Goal: Task Accomplishment & Management: Manage account settings

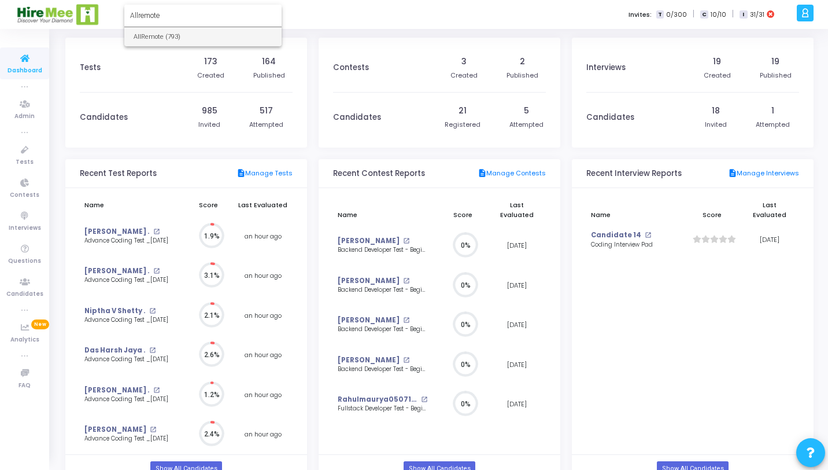
type input "Allremote"
click at [171, 38] on span "AllRemote (793)" at bounding box center [203, 36] width 139 height 19
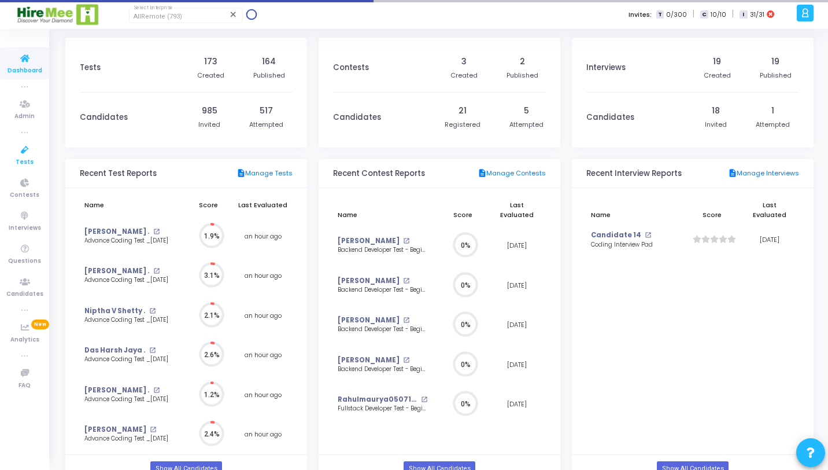
click at [31, 157] on span "Tests" at bounding box center [25, 162] width 18 height 10
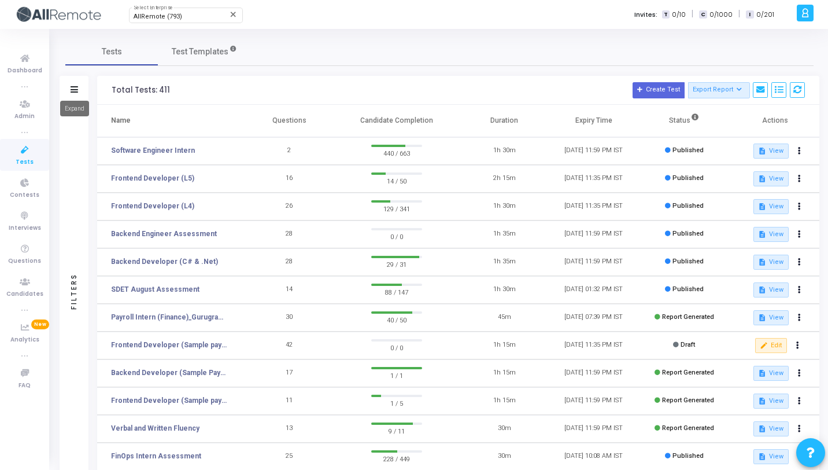
click at [75, 91] on icon at bounding box center [75, 89] width 8 height 6
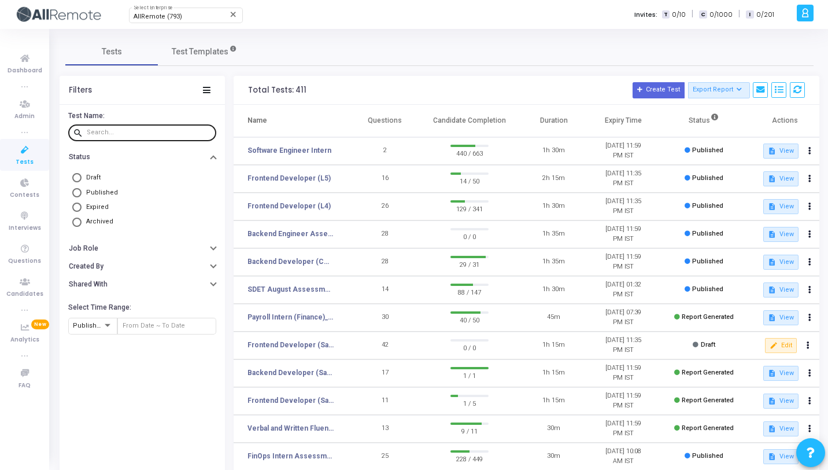
click at [114, 133] on input "text" at bounding box center [149, 132] width 125 height 7
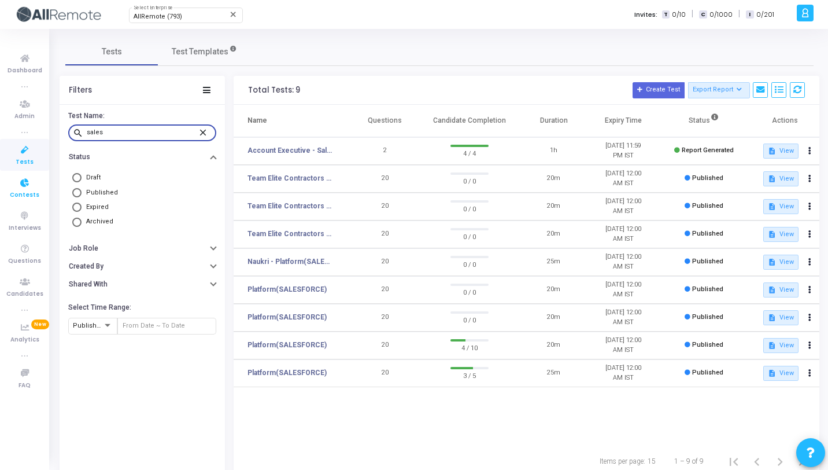
type input "sales"
click at [8, 187] on link "Contests" at bounding box center [24, 188] width 49 height 32
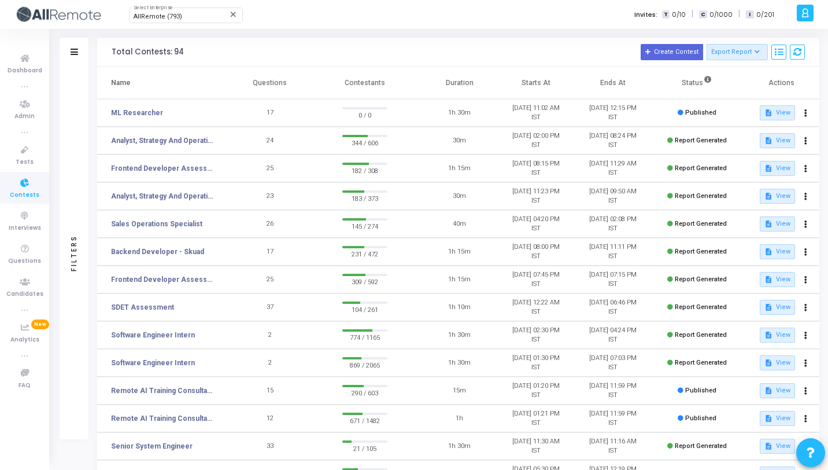
click at [69, 112] on div "Filters" at bounding box center [74, 253] width 29 height 372
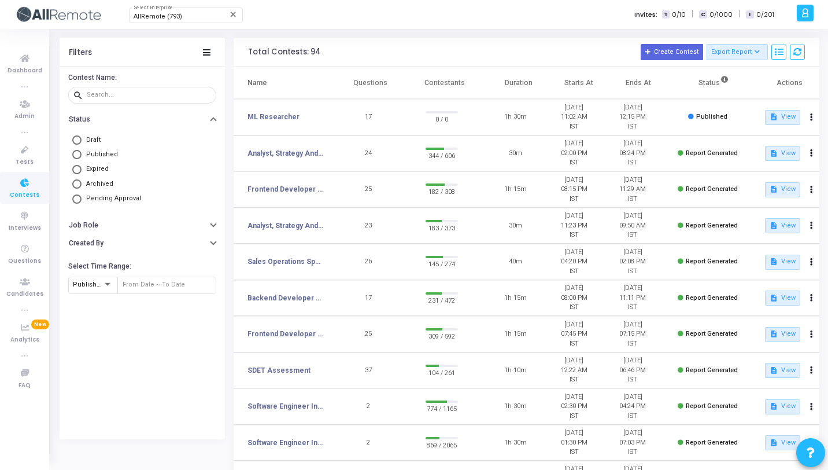
click at [208, 53] on icon at bounding box center [207, 52] width 8 height 6
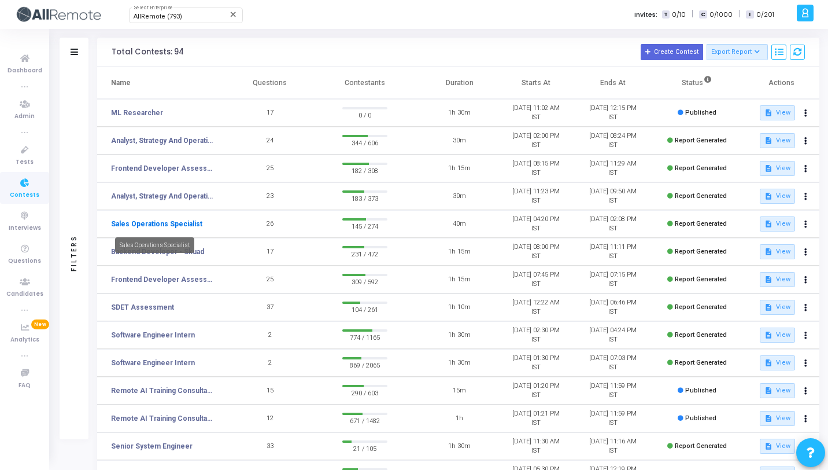
click at [157, 227] on link "Sales Operations Specialist" at bounding box center [156, 224] width 91 height 10
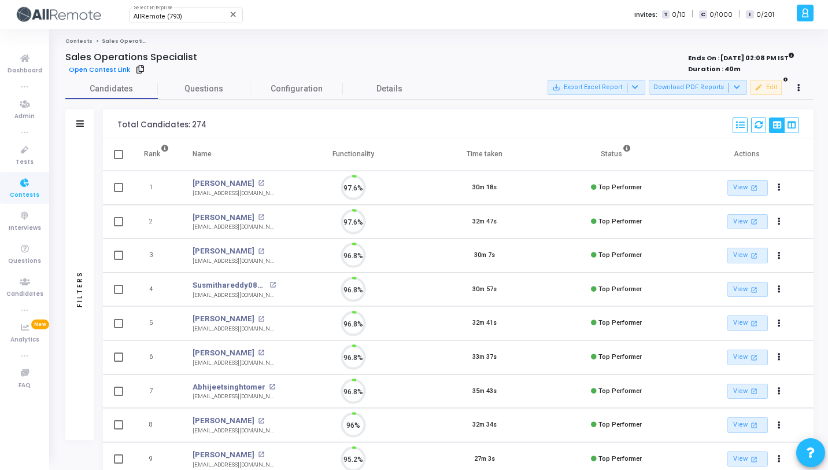
scroll to position [5, 5]
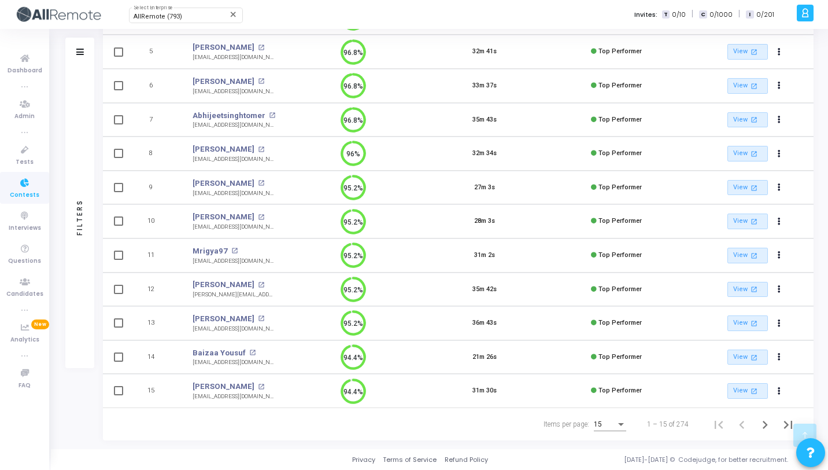
click at [610, 427] on div "15" at bounding box center [605, 424] width 22 height 8
click at [610, 427] on span "50" at bounding box center [611, 417] width 32 height 21
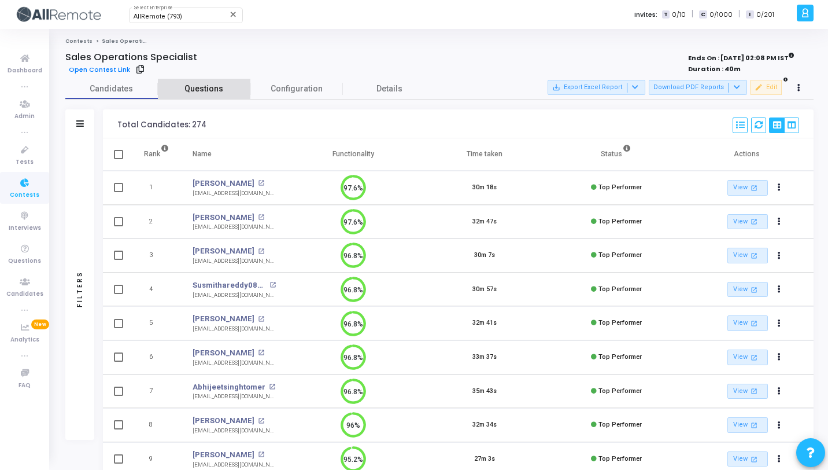
click at [237, 79] on link "Questions" at bounding box center [204, 89] width 93 height 20
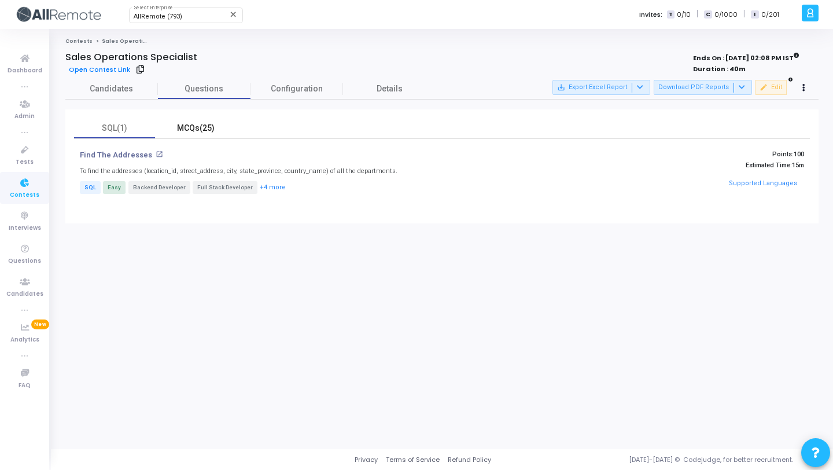
click at [201, 130] on div "MCQs(25)" at bounding box center [195, 128] width 67 height 12
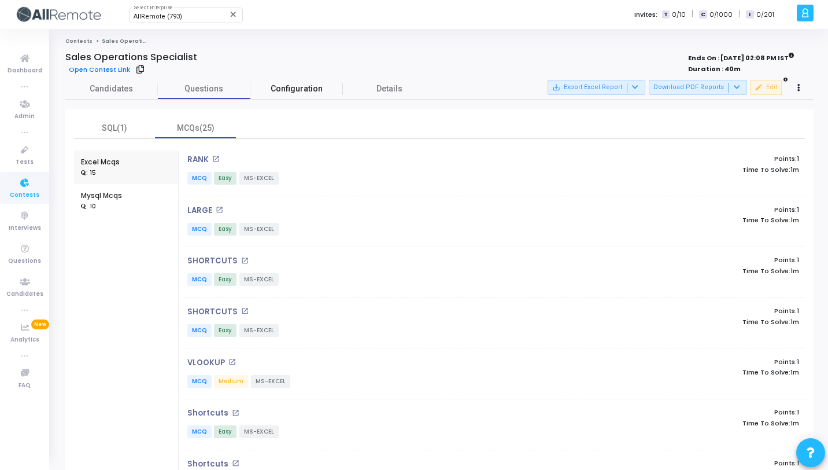
click at [312, 95] on link "Configuration" at bounding box center [296, 89] width 93 height 20
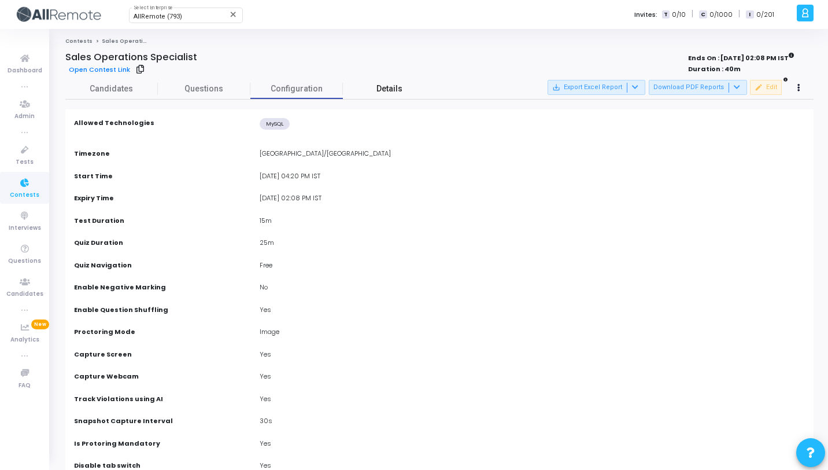
click at [368, 84] on link "Details" at bounding box center [389, 89] width 93 height 20
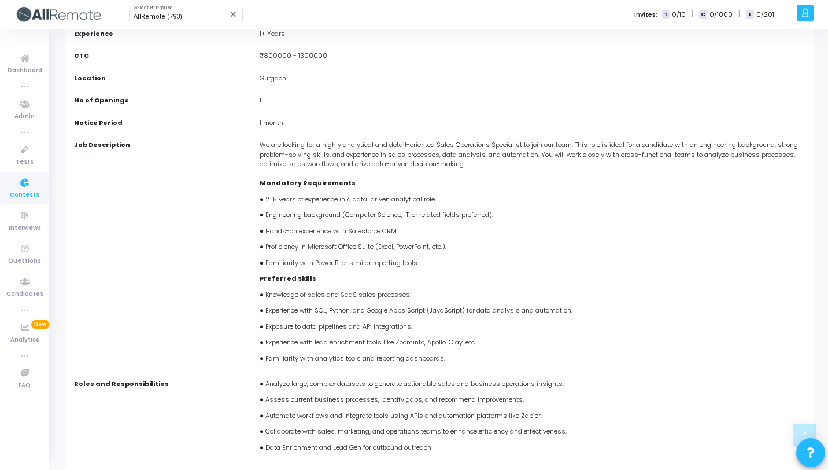
scroll to position [179, 0]
click at [23, 184] on icon at bounding box center [25, 183] width 24 height 14
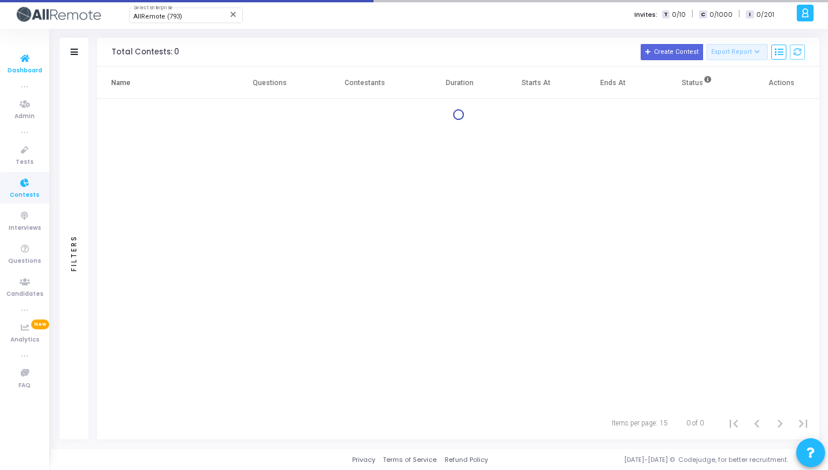
click at [38, 56] on link "Dashboard" at bounding box center [24, 63] width 49 height 32
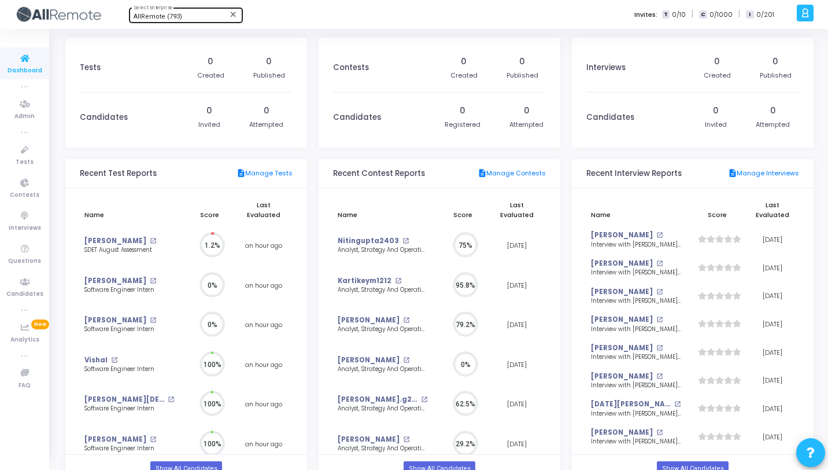
scroll to position [25, 12]
click at [188, 15] on div "AllRemote (793)" at bounding box center [181, 16] width 94 height 7
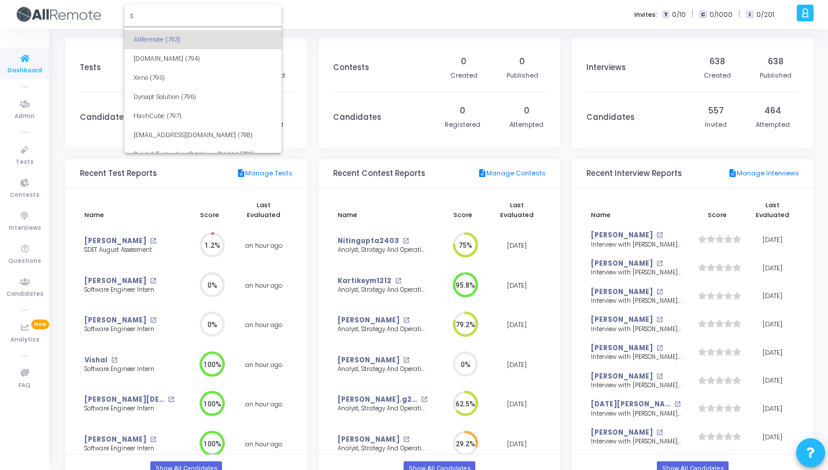
scroll to position [0, 0]
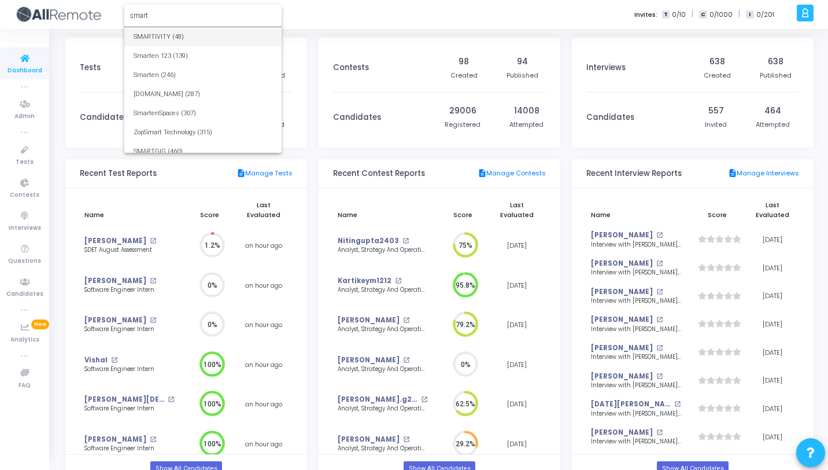
click at [176, 13] on input "smart" at bounding box center [203, 15] width 146 height 10
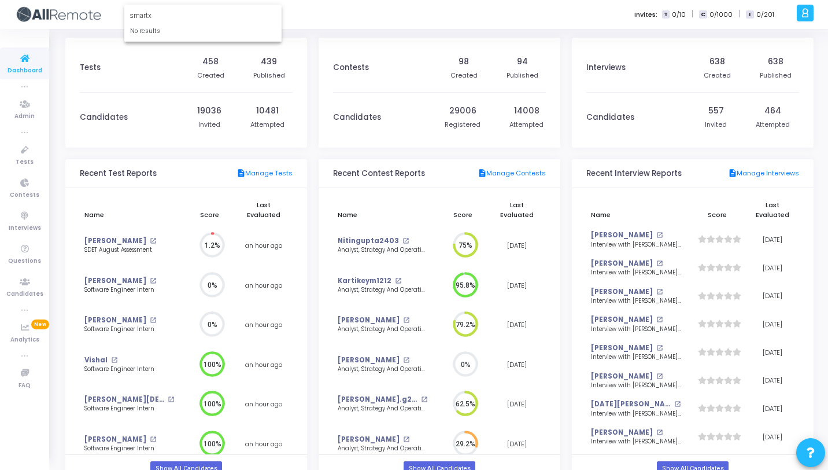
type input "smartx"
click at [160, 20] on form "smartx No results" at bounding box center [202, 24] width 157 height 38
click at [158, 16] on input "smartx" at bounding box center [203, 15] width 146 height 10
drag, startPoint x: 158, startPoint y: 16, endPoint x: 128, endPoint y: 16, distance: 30.1
click at [128, 16] on form "smartx No results" at bounding box center [202, 24] width 157 height 38
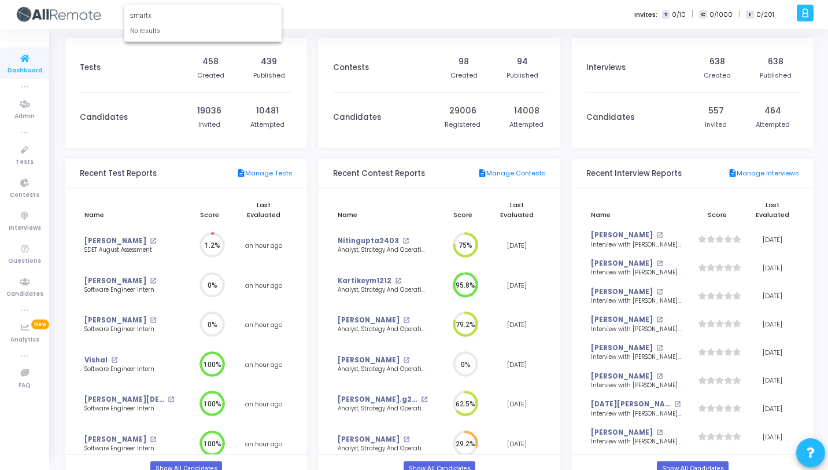
click at [38, 68] on div at bounding box center [414, 235] width 828 height 470
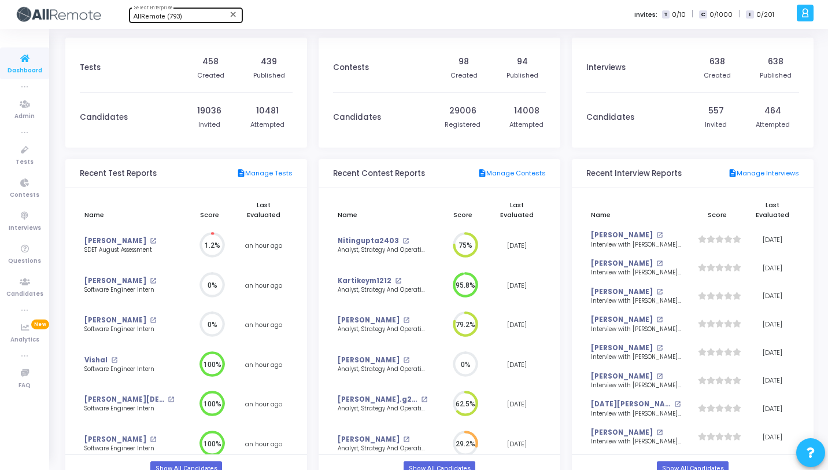
click at [173, 12] on div "AllRemote (793) Select Enterprise" at bounding box center [186, 14] width 104 height 17
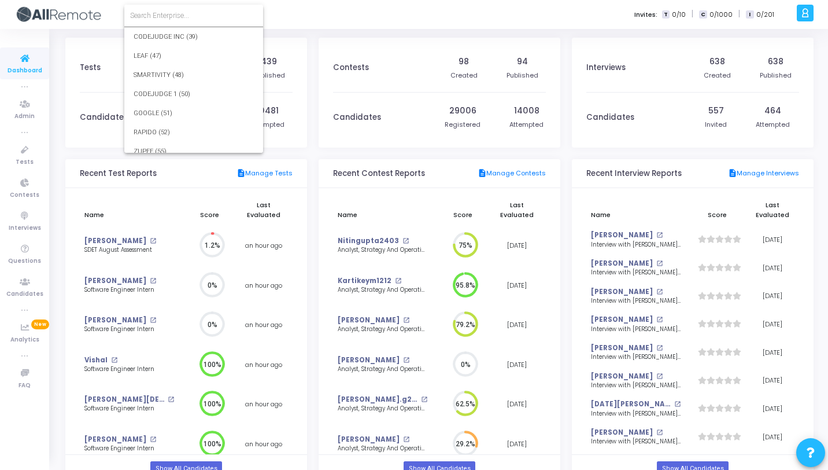
scroll to position [13776, 0]
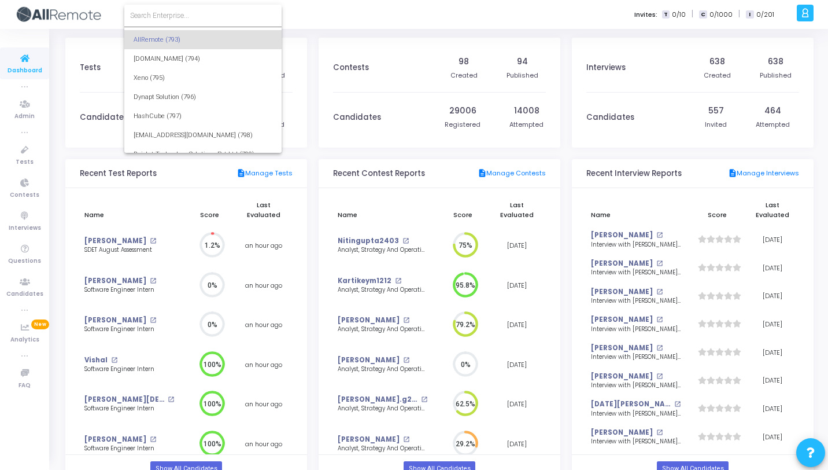
click at [174, 17] on input at bounding box center [203, 15] width 146 height 10
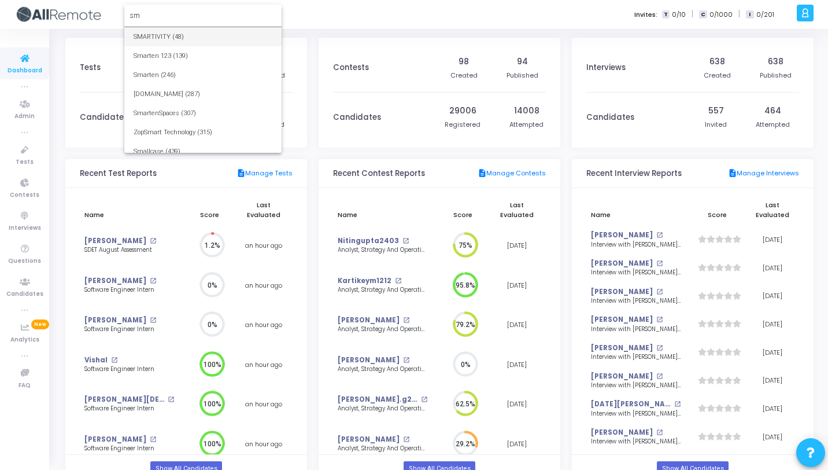
type input "s"
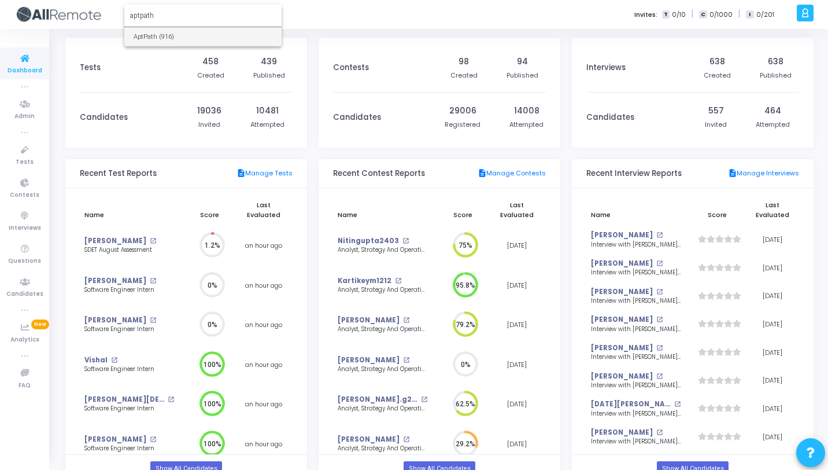
type input "aptpath"
click at [165, 39] on span "AptPath (916)" at bounding box center [203, 36] width 139 height 19
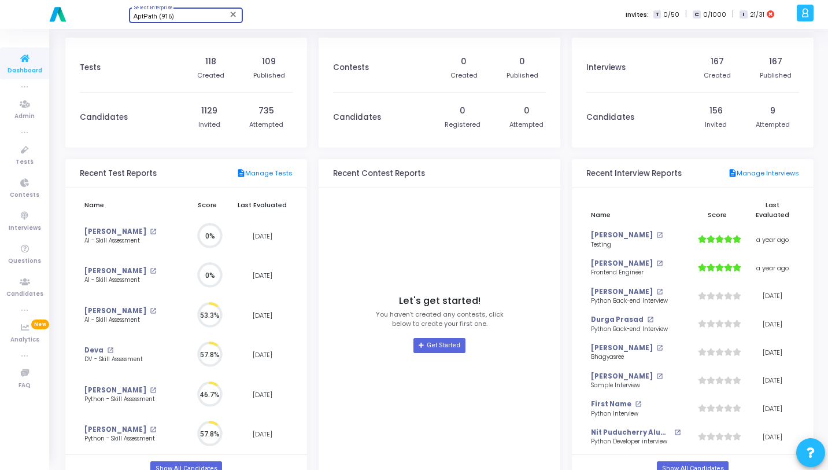
scroll to position [25, 12]
click at [22, 150] on icon at bounding box center [25, 150] width 24 height 14
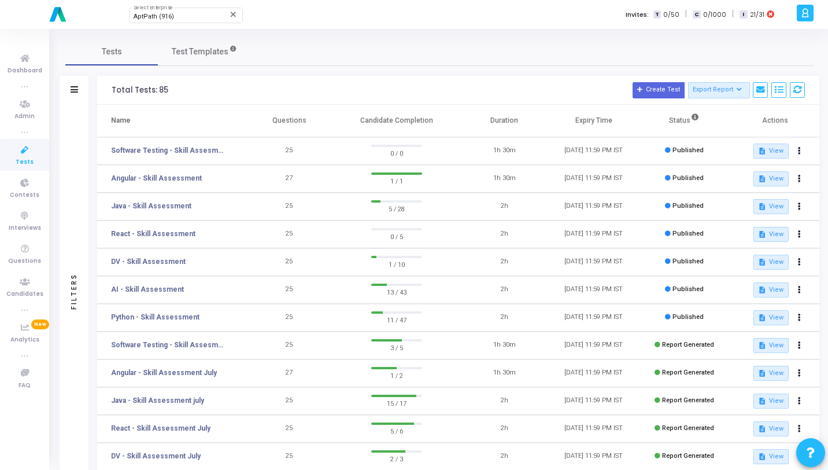
click at [807, 15] on icon at bounding box center [805, 12] width 9 height 13
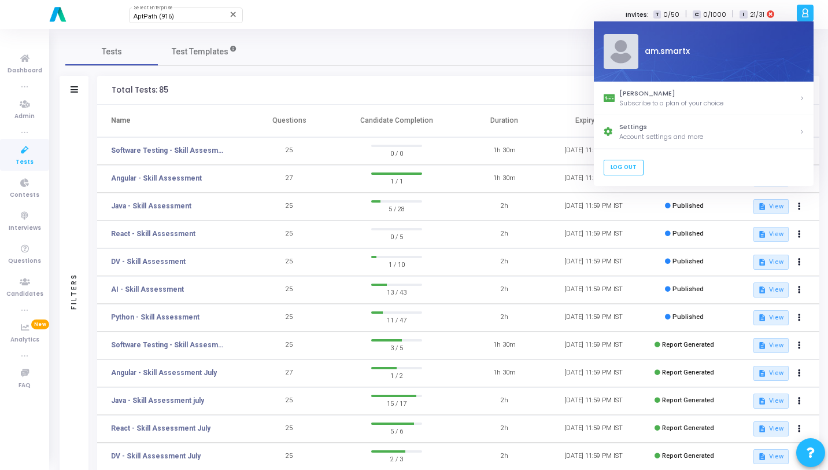
click at [450, 63] on div "Tests Test Templates" at bounding box center [439, 52] width 748 height 28
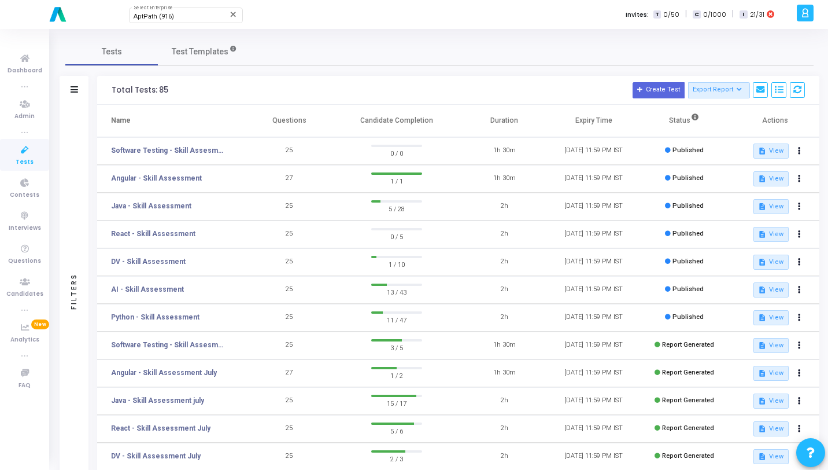
click at [804, 19] on icon at bounding box center [805, 12] width 9 height 13
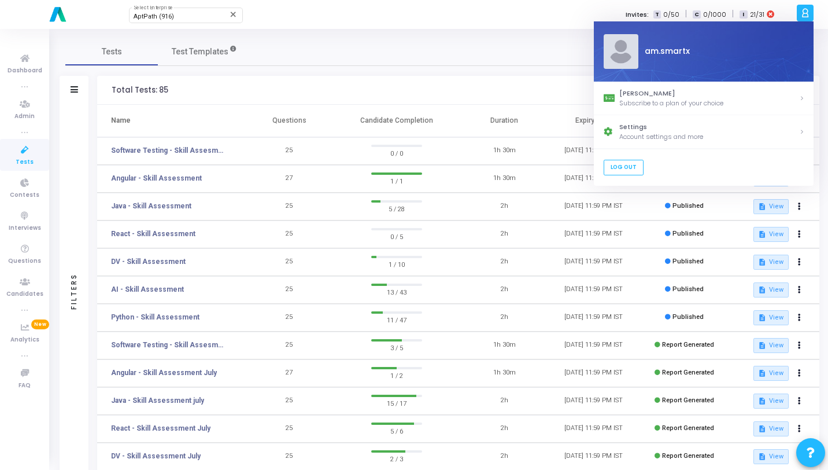
click at [356, 57] on div "Tests Test Templates" at bounding box center [439, 52] width 748 height 28
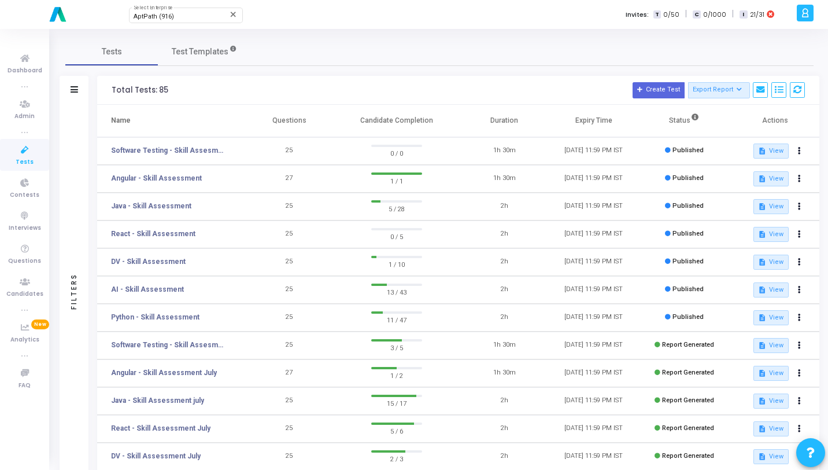
click at [804, 10] on icon at bounding box center [805, 12] width 9 height 13
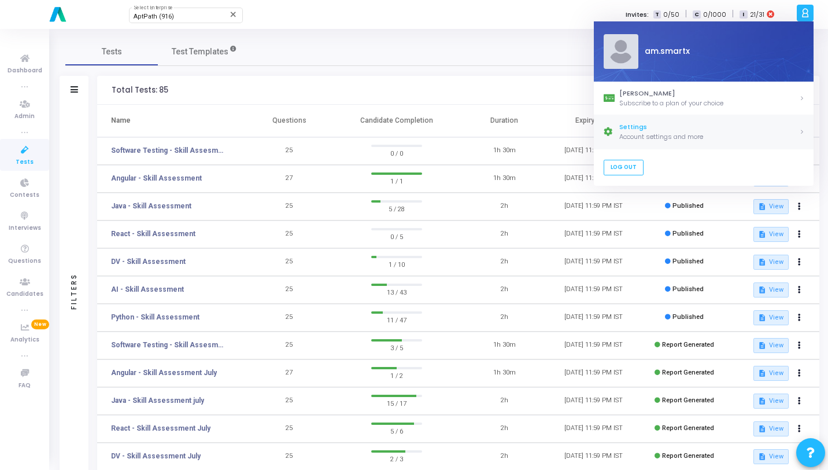
click at [655, 132] on div "Account settings and more" at bounding box center [709, 137] width 180 height 10
select select "91"
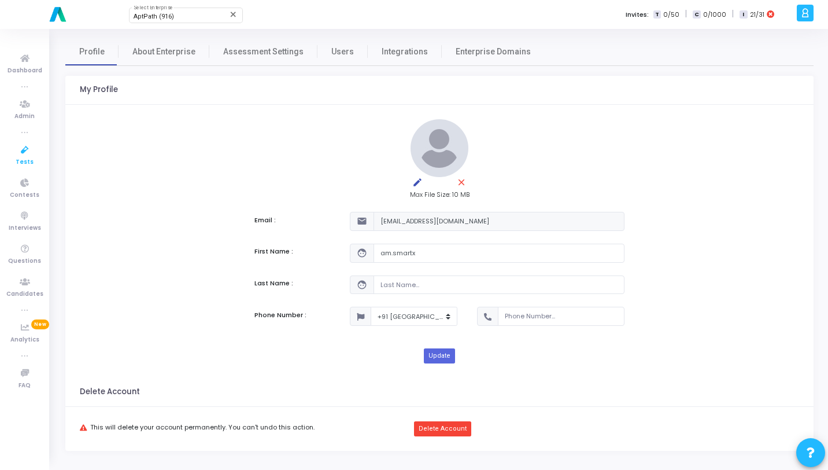
click at [23, 152] on icon at bounding box center [25, 150] width 24 height 14
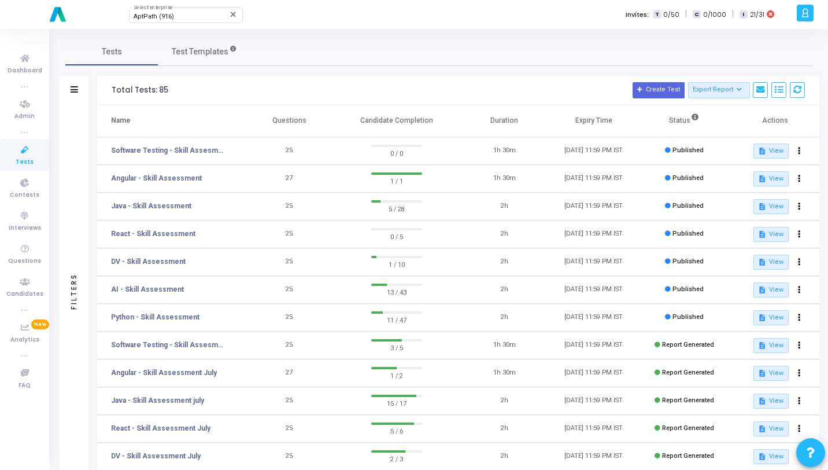
click at [71, 160] on div "Filters" at bounding box center [74, 291] width 29 height 372
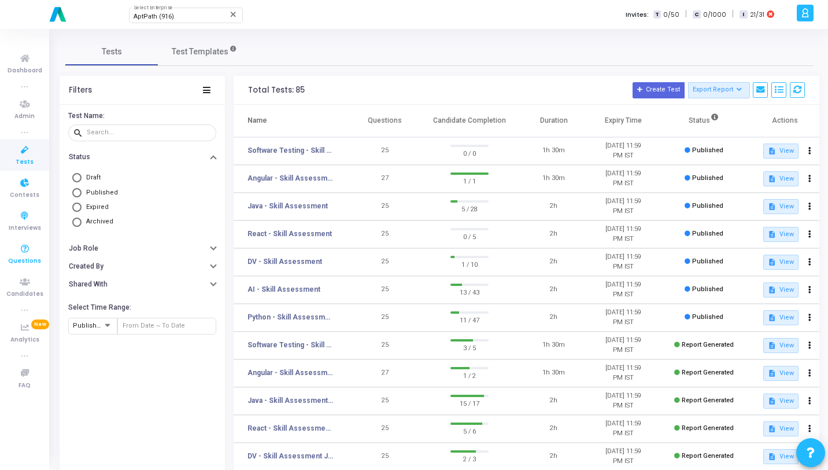
click at [24, 238] on link "Questions" at bounding box center [24, 254] width 49 height 32
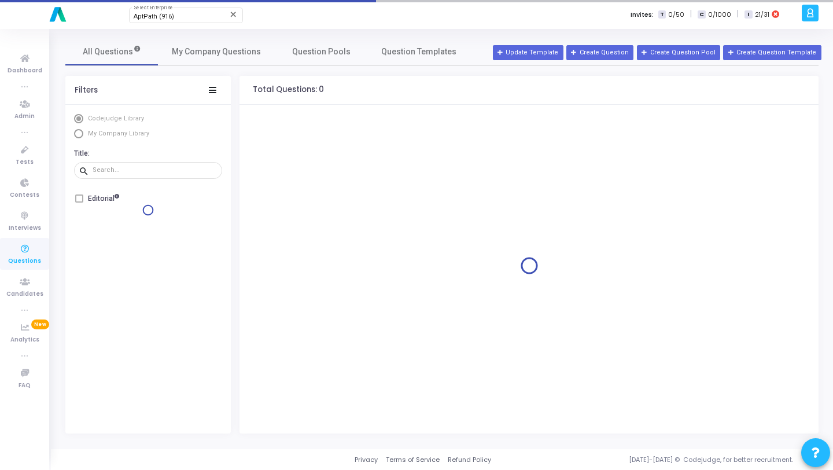
click at [24, 250] on icon at bounding box center [25, 249] width 24 height 14
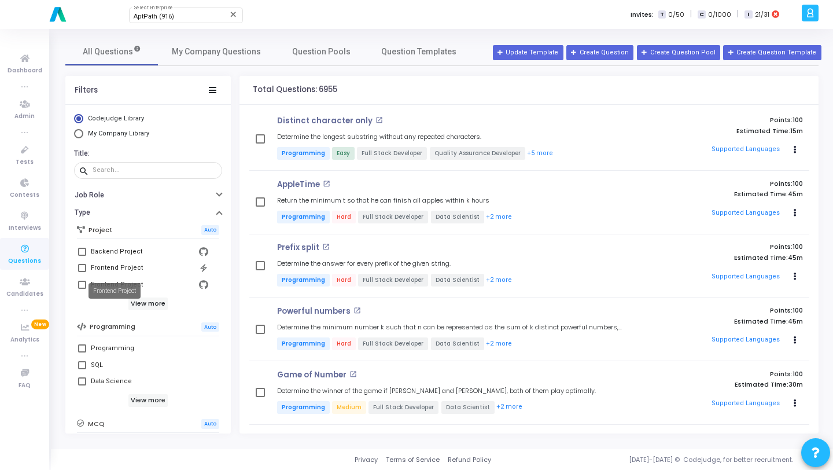
click at [127, 267] on div "Frontend Project" at bounding box center [117, 268] width 52 height 14
click at [82, 272] on input "Frontend Project" at bounding box center [82, 272] width 1 height 1
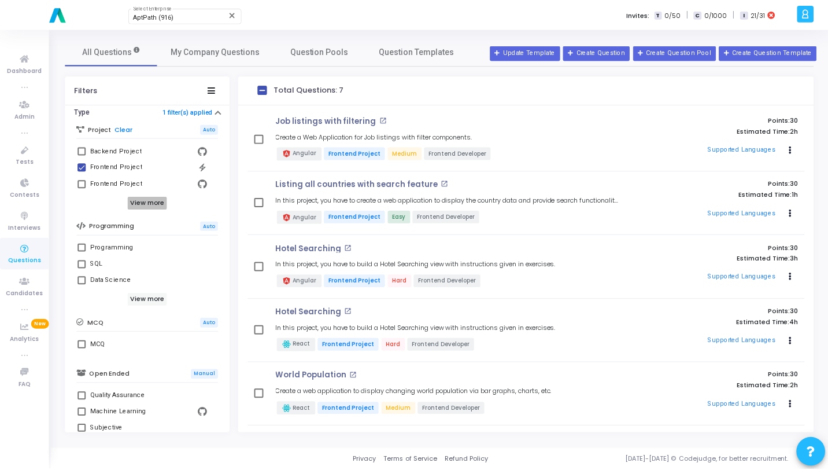
scroll to position [87, 0]
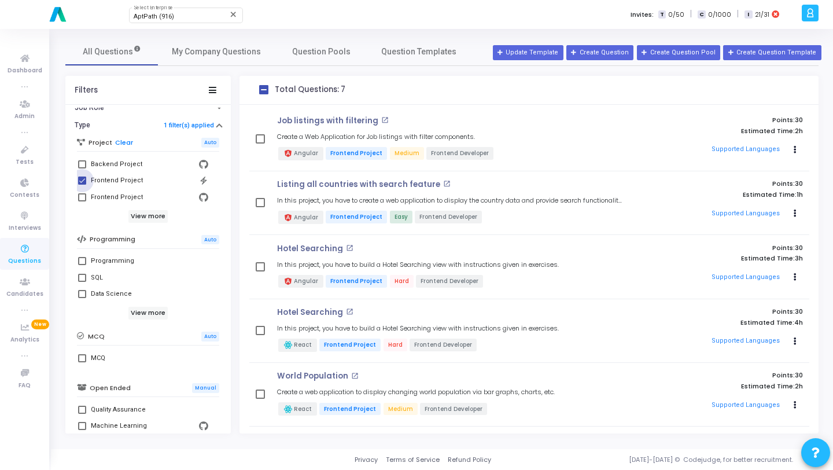
click at [80, 184] on span at bounding box center [82, 180] width 8 height 8
click at [82, 184] on input "Frontend Project" at bounding box center [82, 184] width 1 height 1
checkbox input "false"
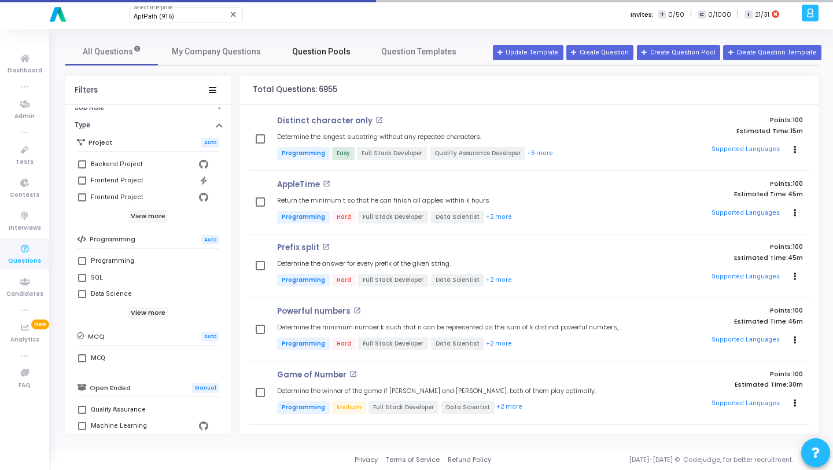
click at [335, 56] on span "Question Pools" at bounding box center [321, 52] width 58 height 12
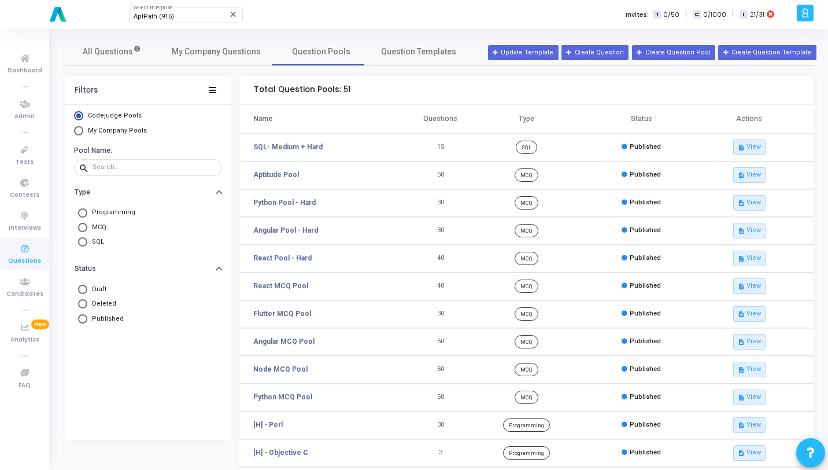
click at [126, 127] on span "My Company Pools" at bounding box center [117, 131] width 59 height 8
click at [83, 127] on input "My Company Pools" at bounding box center [78, 130] width 9 height 9
radio input "true"
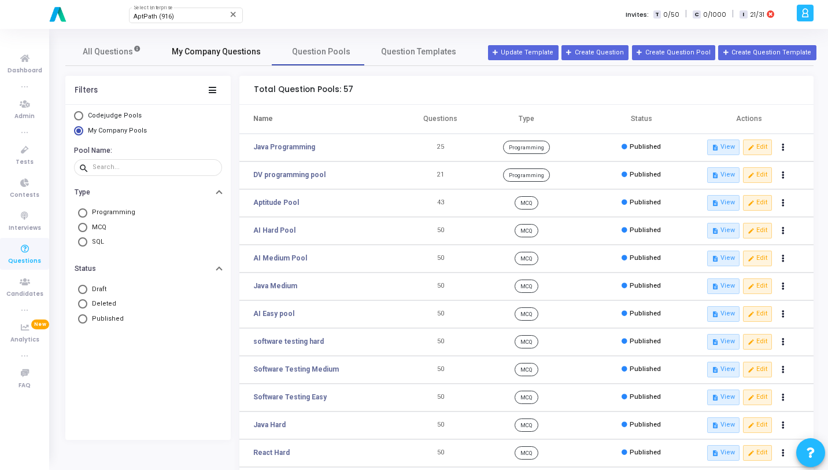
click at [238, 57] on span "My Company Questions" at bounding box center [216, 52] width 89 height 12
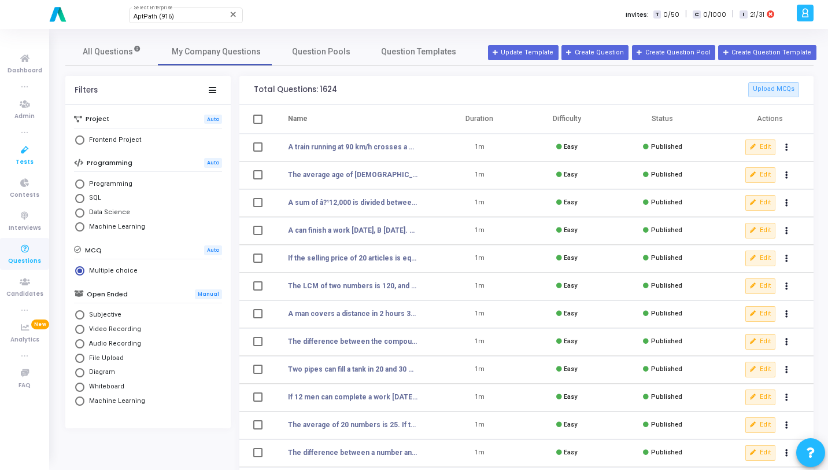
click at [23, 155] on icon at bounding box center [25, 150] width 24 height 14
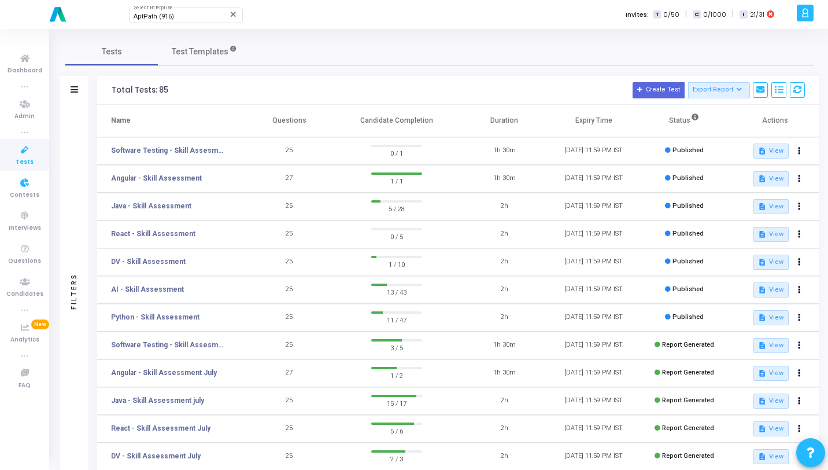
click at [25, 168] on link "Tests" at bounding box center [24, 155] width 49 height 32
click at [806, 10] on icon at bounding box center [805, 12] width 9 height 13
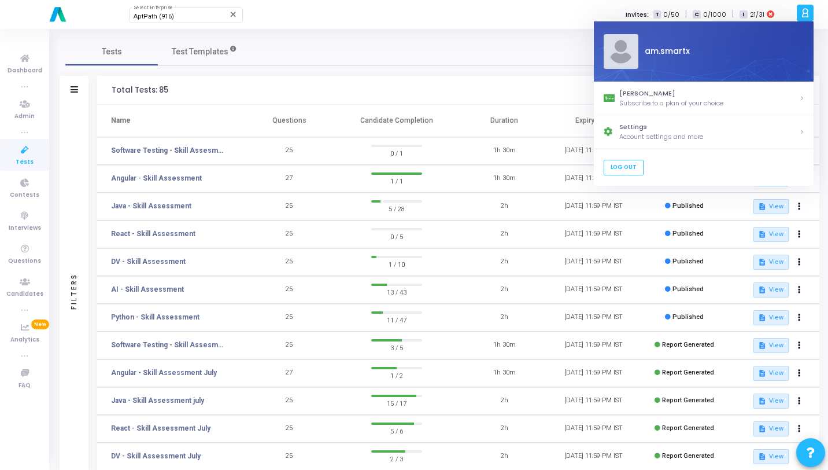
click at [534, 53] on div "Tests Test Templates" at bounding box center [439, 52] width 748 height 28
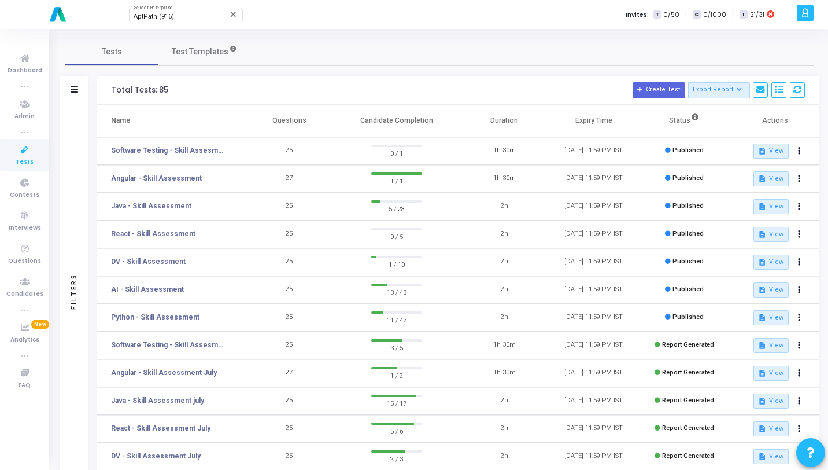
click at [32, 157] on span "Tests" at bounding box center [25, 162] width 18 height 10
click at [803, 17] on icon at bounding box center [805, 12] width 9 height 13
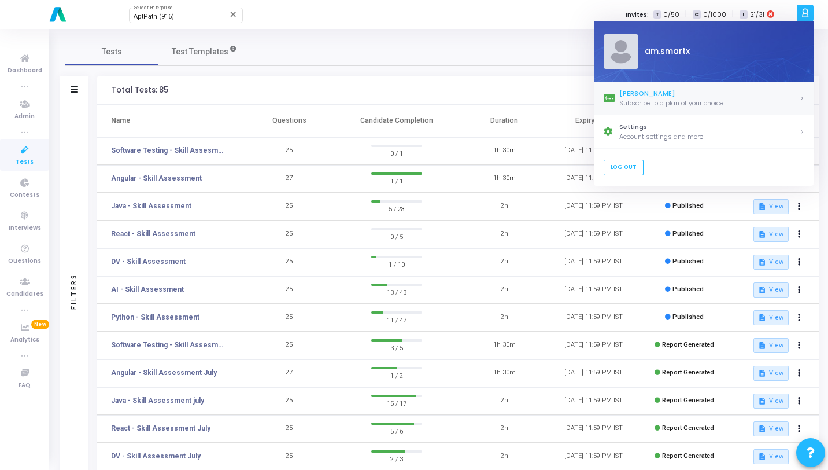
click at [680, 102] on div "Subscribe to a plan of your choice" at bounding box center [709, 103] width 180 height 10
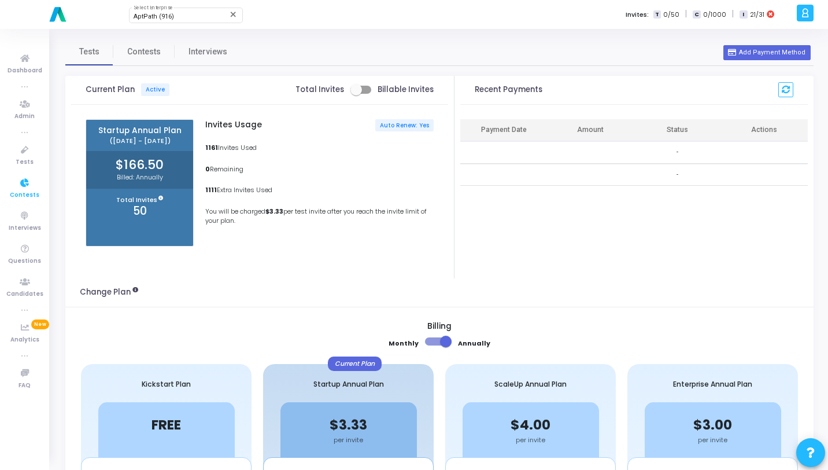
click at [35, 188] on icon at bounding box center [25, 183] width 24 height 14
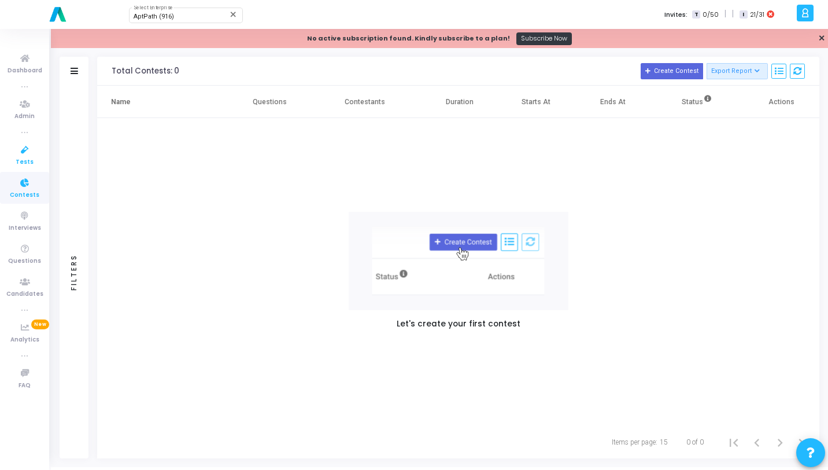
click at [28, 152] on icon at bounding box center [25, 150] width 24 height 14
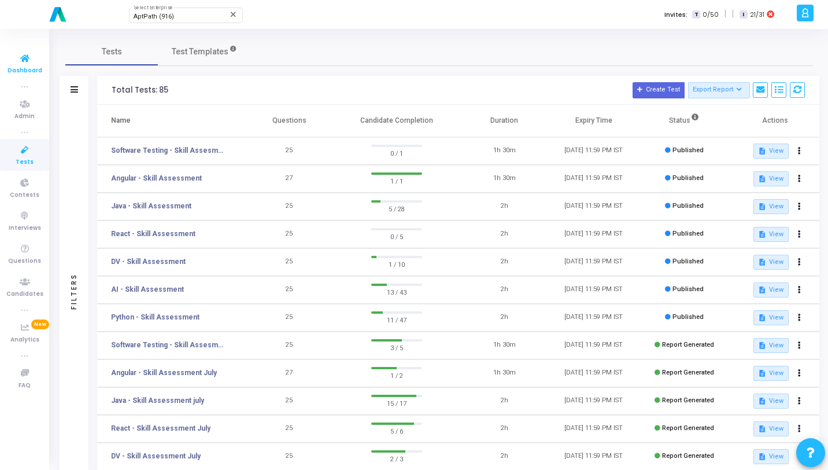
click at [27, 61] on icon at bounding box center [25, 58] width 24 height 14
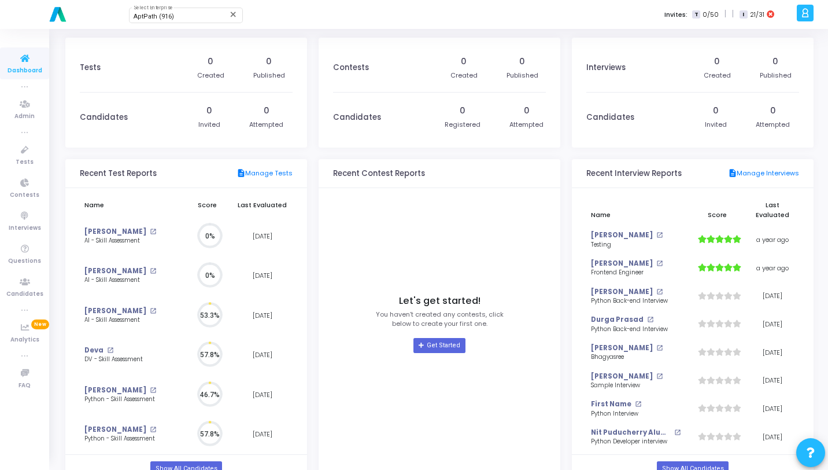
scroll to position [25, 12]
click at [173, 16] on div "AptPath (916)" at bounding box center [181, 16] width 94 height 7
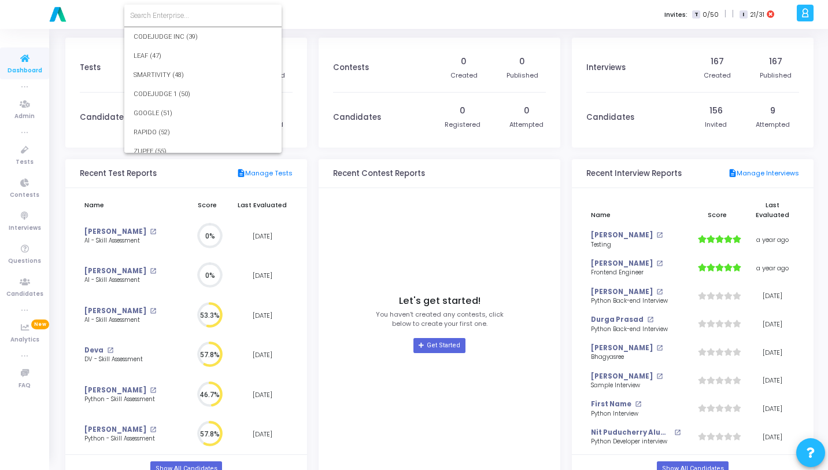
scroll to position [15666, 0]
click at [29, 148] on div at bounding box center [414, 235] width 828 height 470
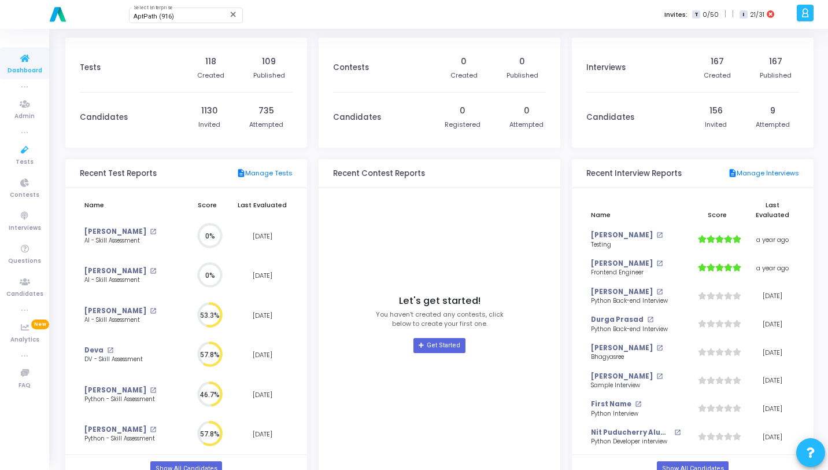
scroll to position [15644, 0]
click at [24, 151] on icon at bounding box center [25, 150] width 24 height 14
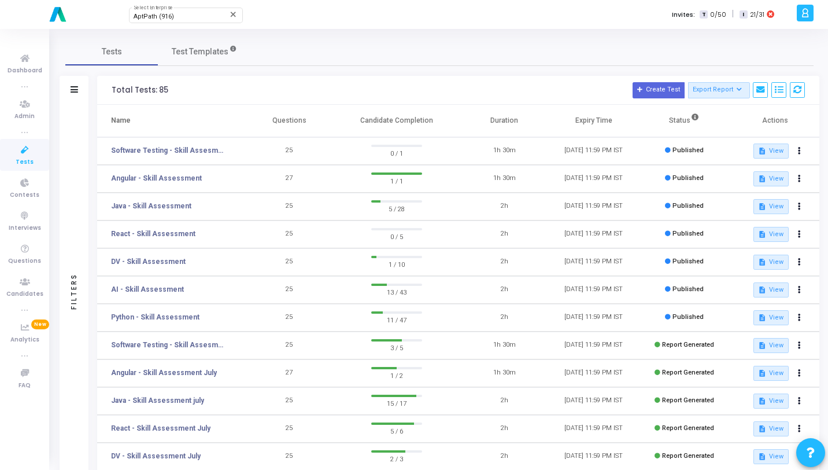
click at [811, 15] on div at bounding box center [805, 13] width 17 height 17
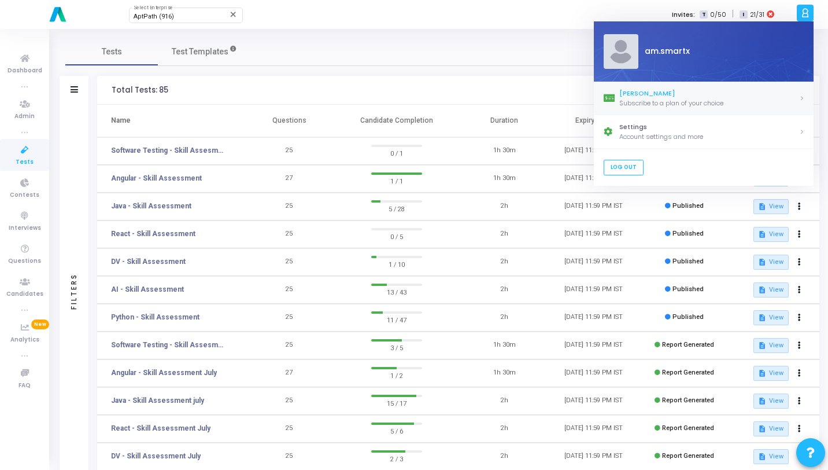
click at [671, 91] on div "[PERSON_NAME]" at bounding box center [709, 93] width 180 height 10
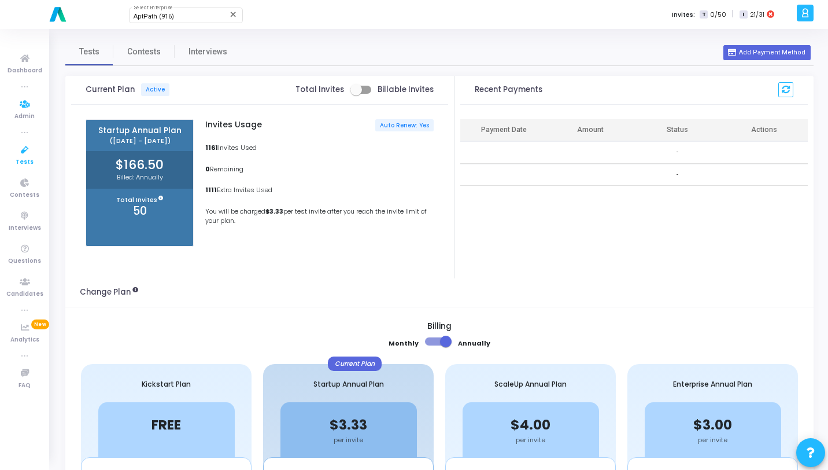
click at [24, 154] on icon at bounding box center [25, 150] width 24 height 14
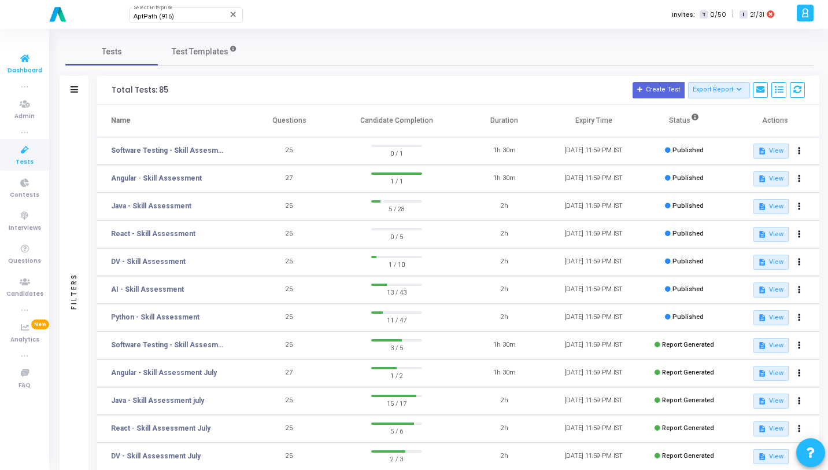
click at [25, 61] on icon at bounding box center [25, 58] width 24 height 14
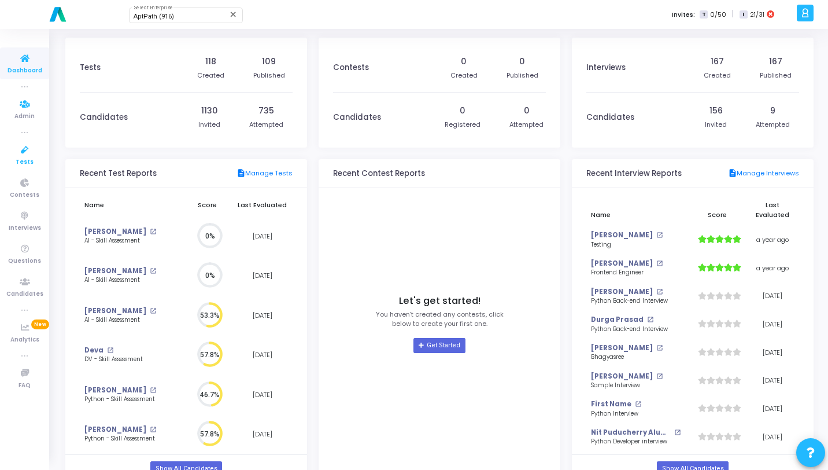
click at [29, 159] on span "Tests" at bounding box center [25, 162] width 18 height 10
